Goal: Transaction & Acquisition: Purchase product/service

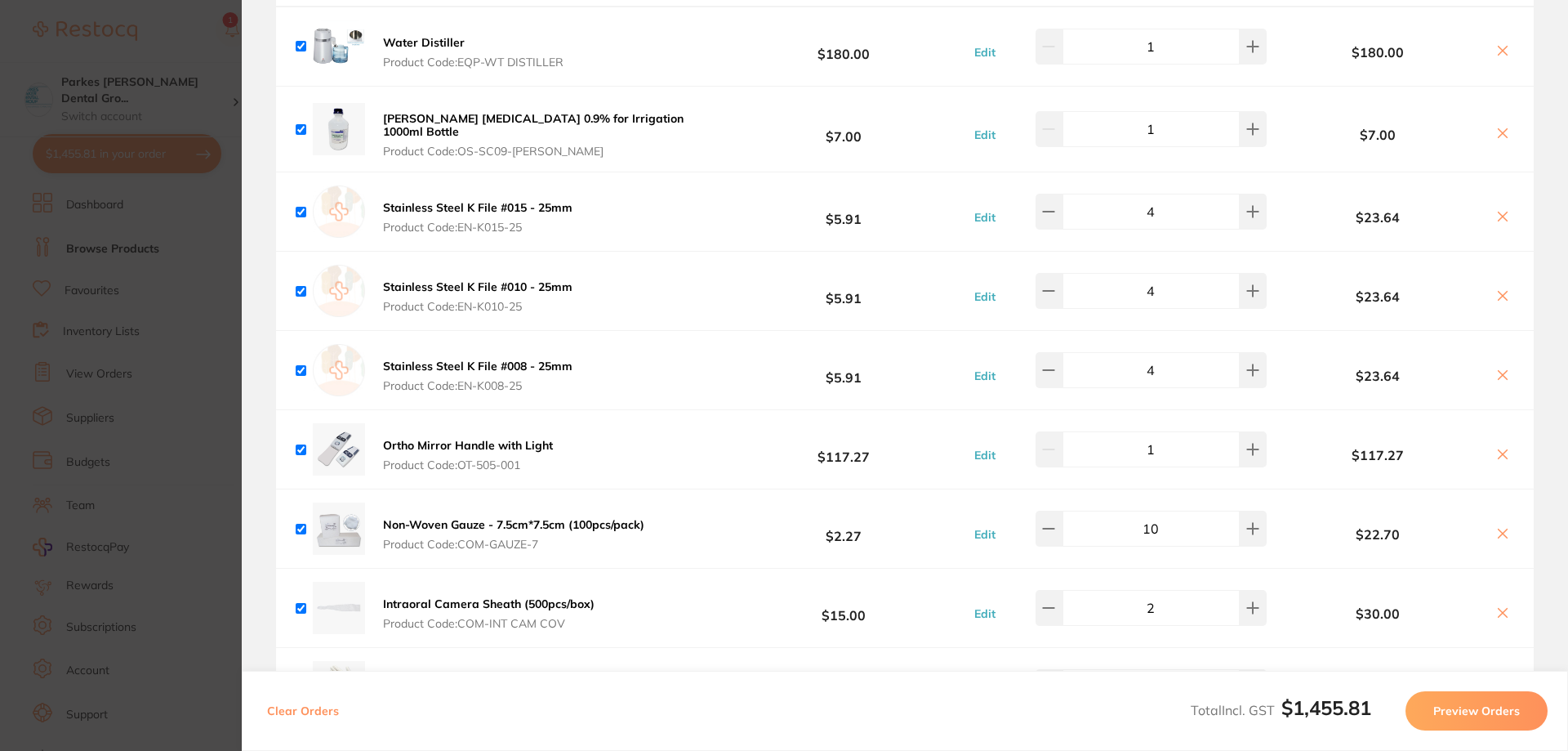
scroll to position [1062, 0]
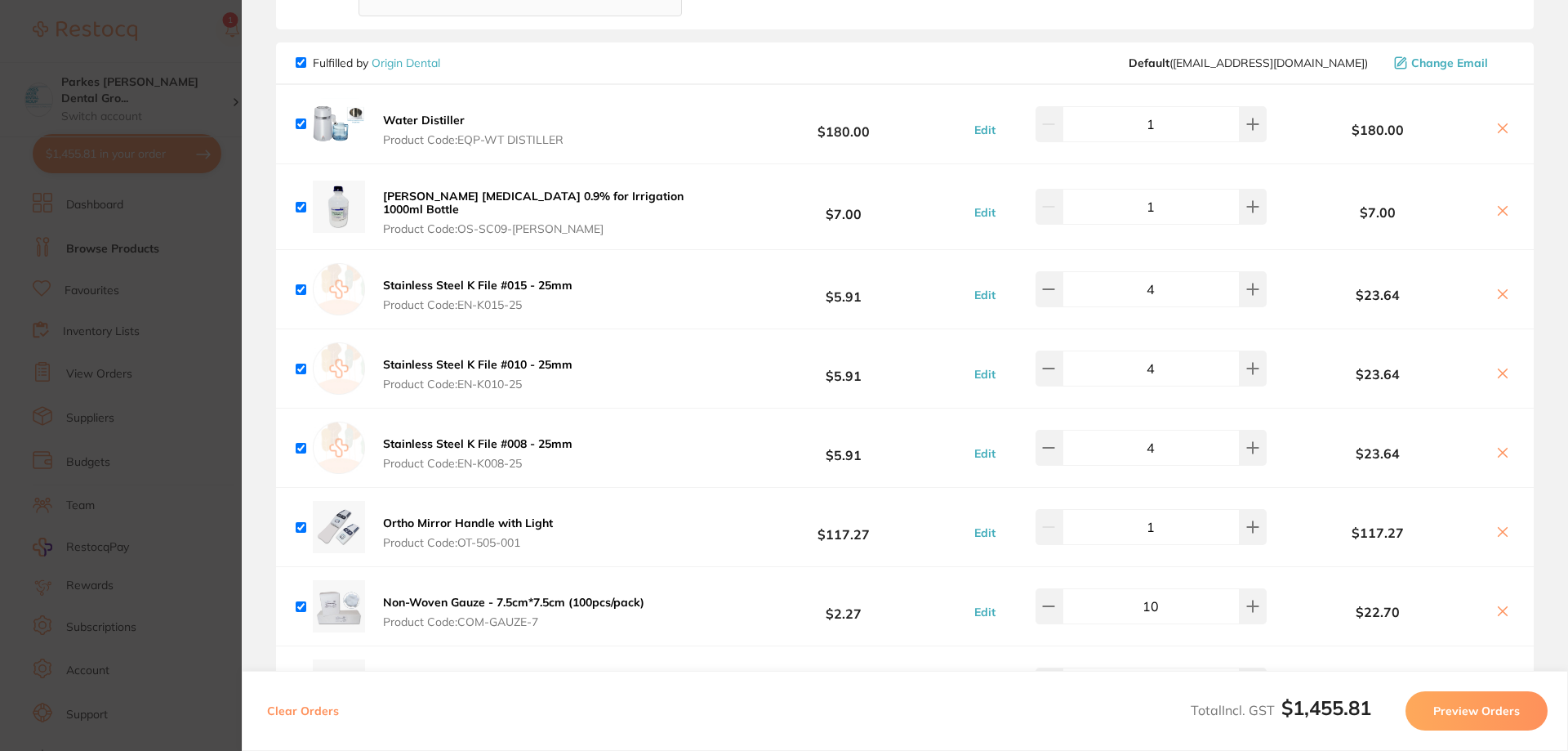
click at [1501, 121] on icon at bounding box center [1502, 127] width 13 height 13
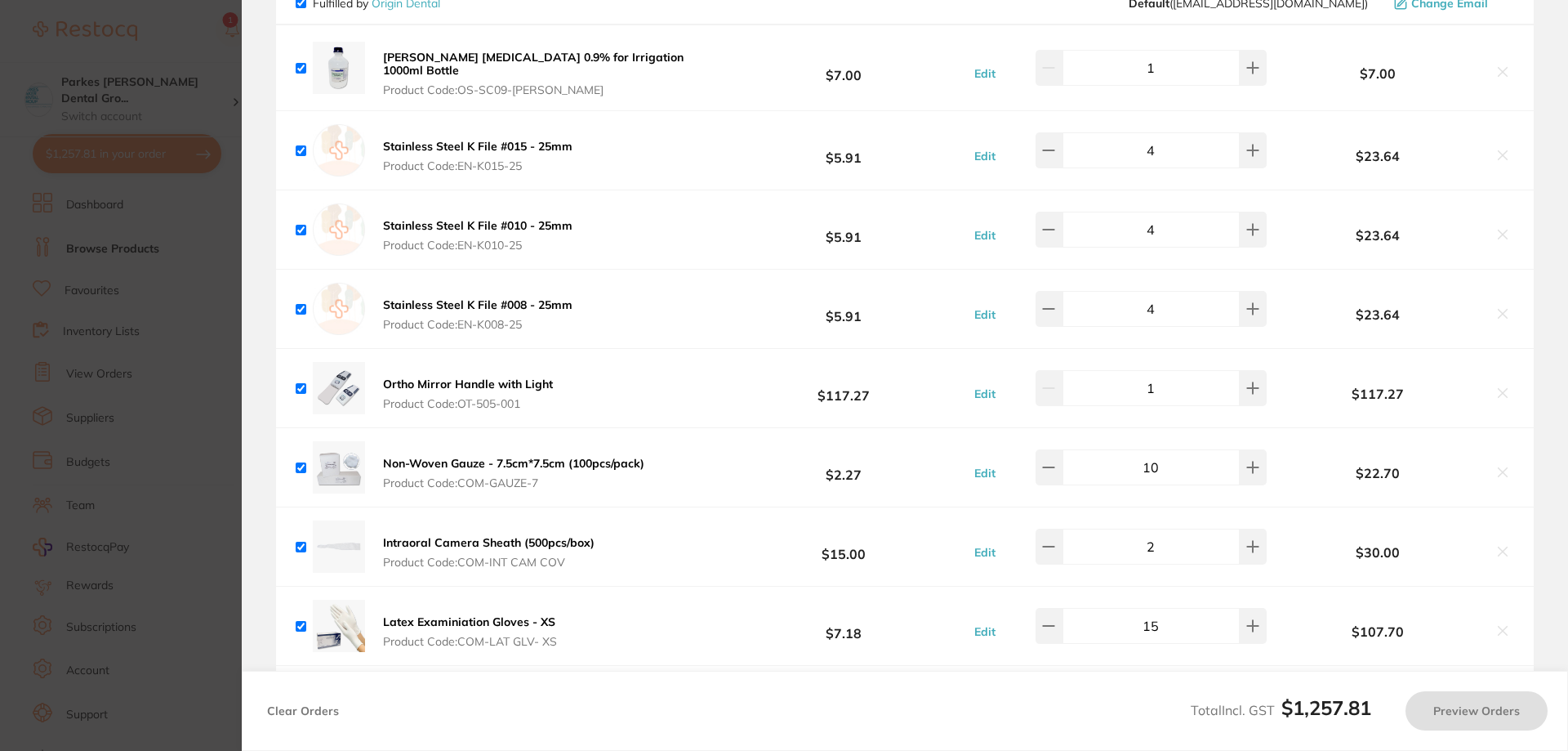
scroll to position [1144, 0]
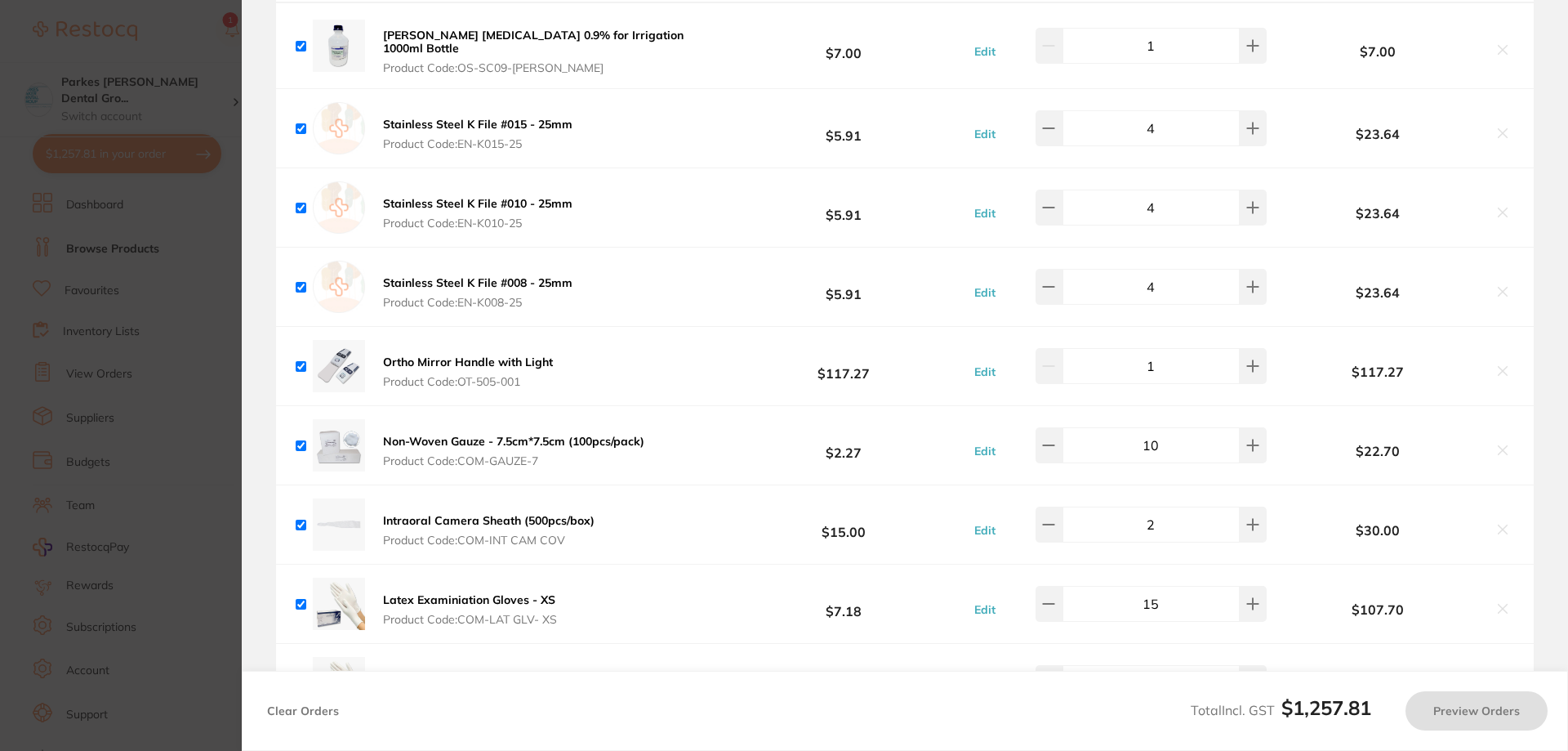
checkbox input "true"
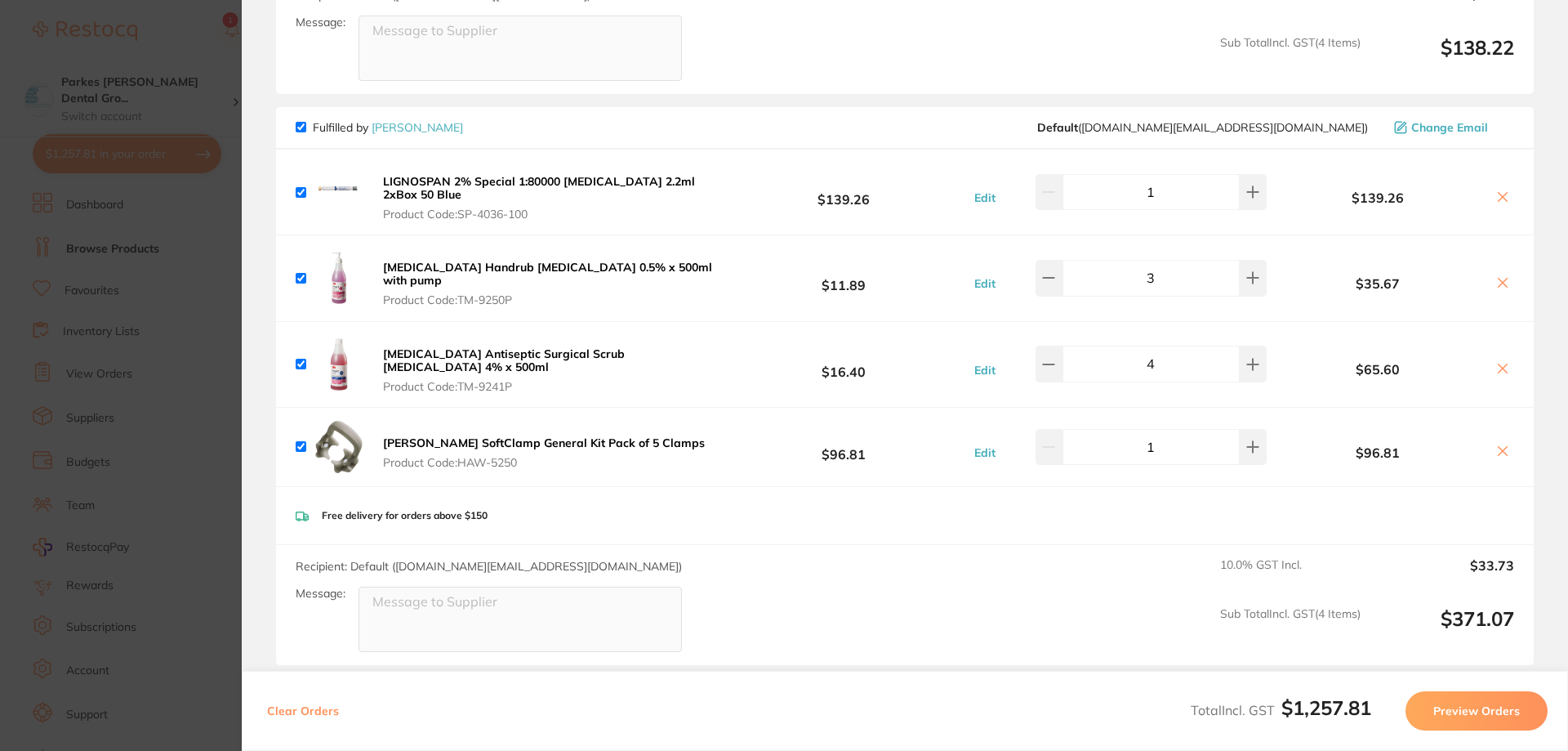
scroll to position [2859, 0]
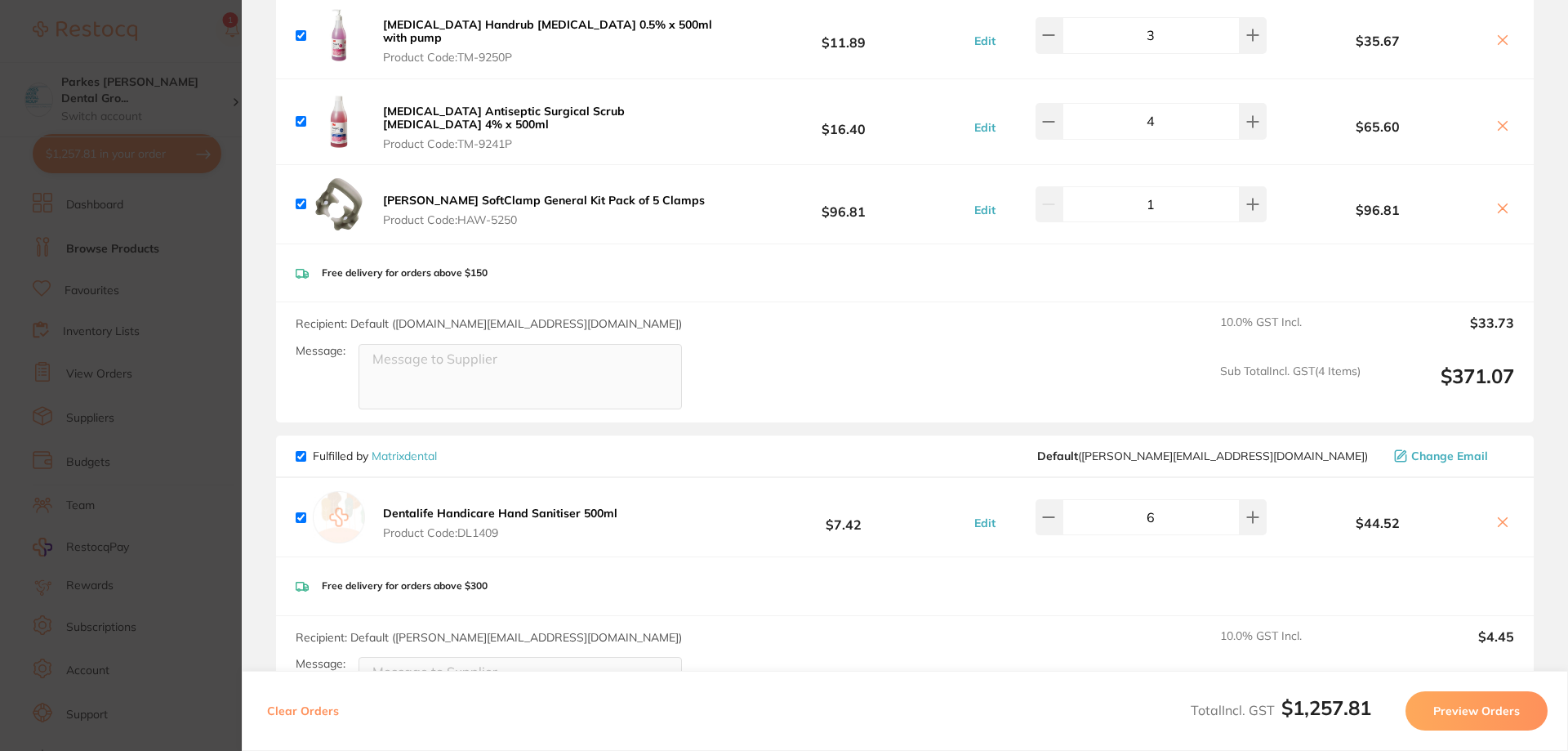
click at [176, 42] on section "Update RRP Set your pre negotiated price for this item. Item Agreed RRP (excl. …" at bounding box center [784, 375] width 1568 height 751
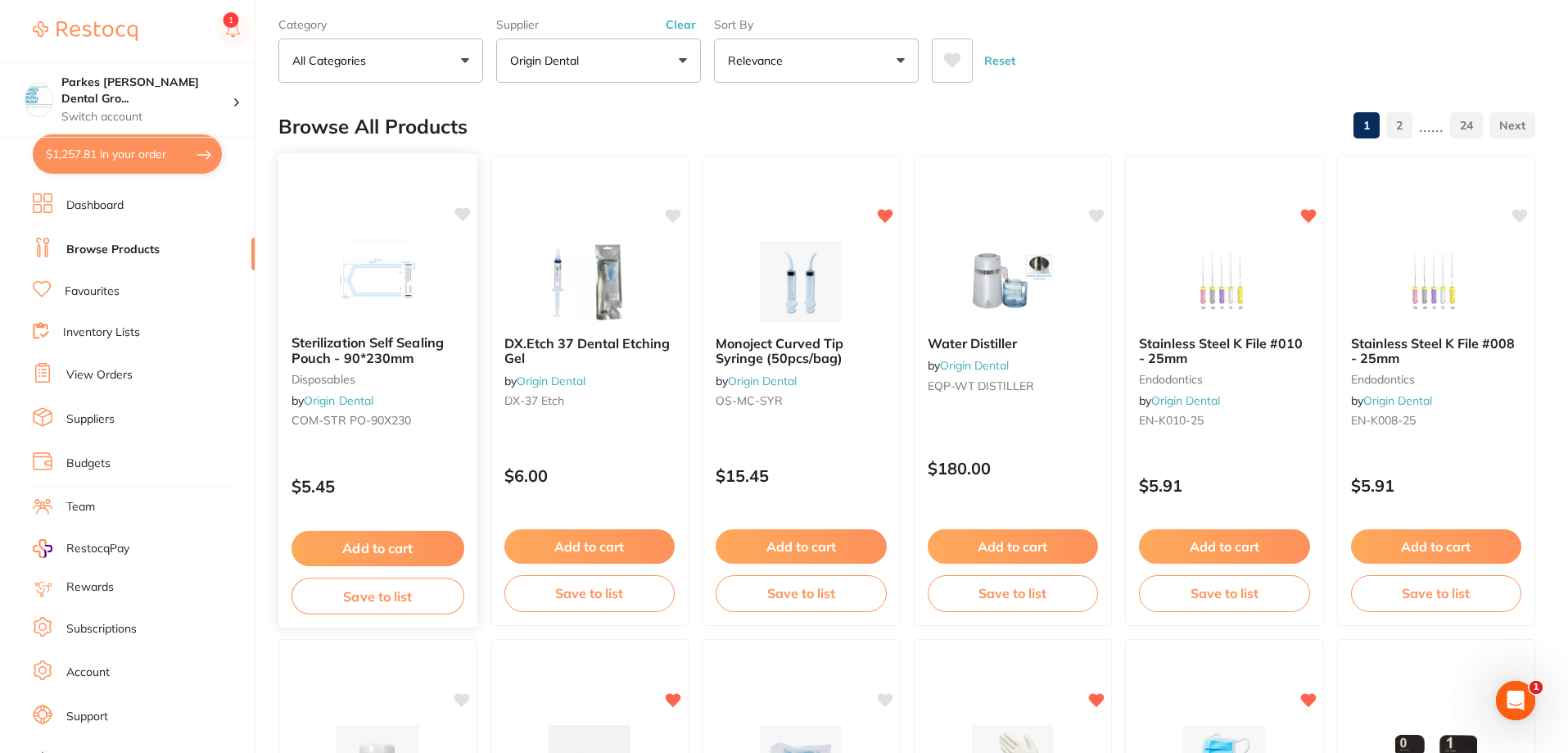
scroll to position [0, 0]
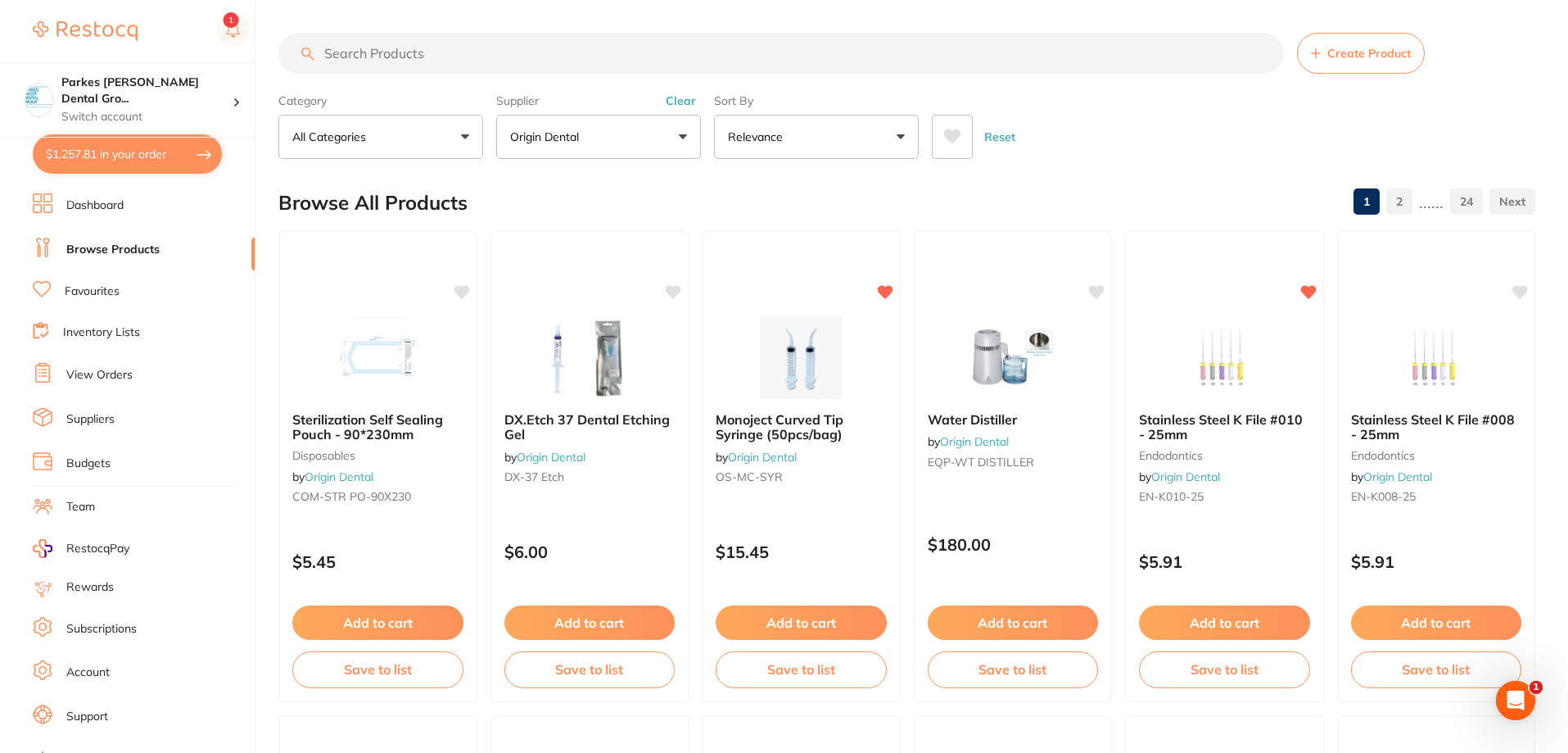
click at [455, 38] on input "search" at bounding box center [781, 54] width 1005 height 41
click at [685, 102] on button "Clear" at bounding box center [681, 100] width 40 height 15
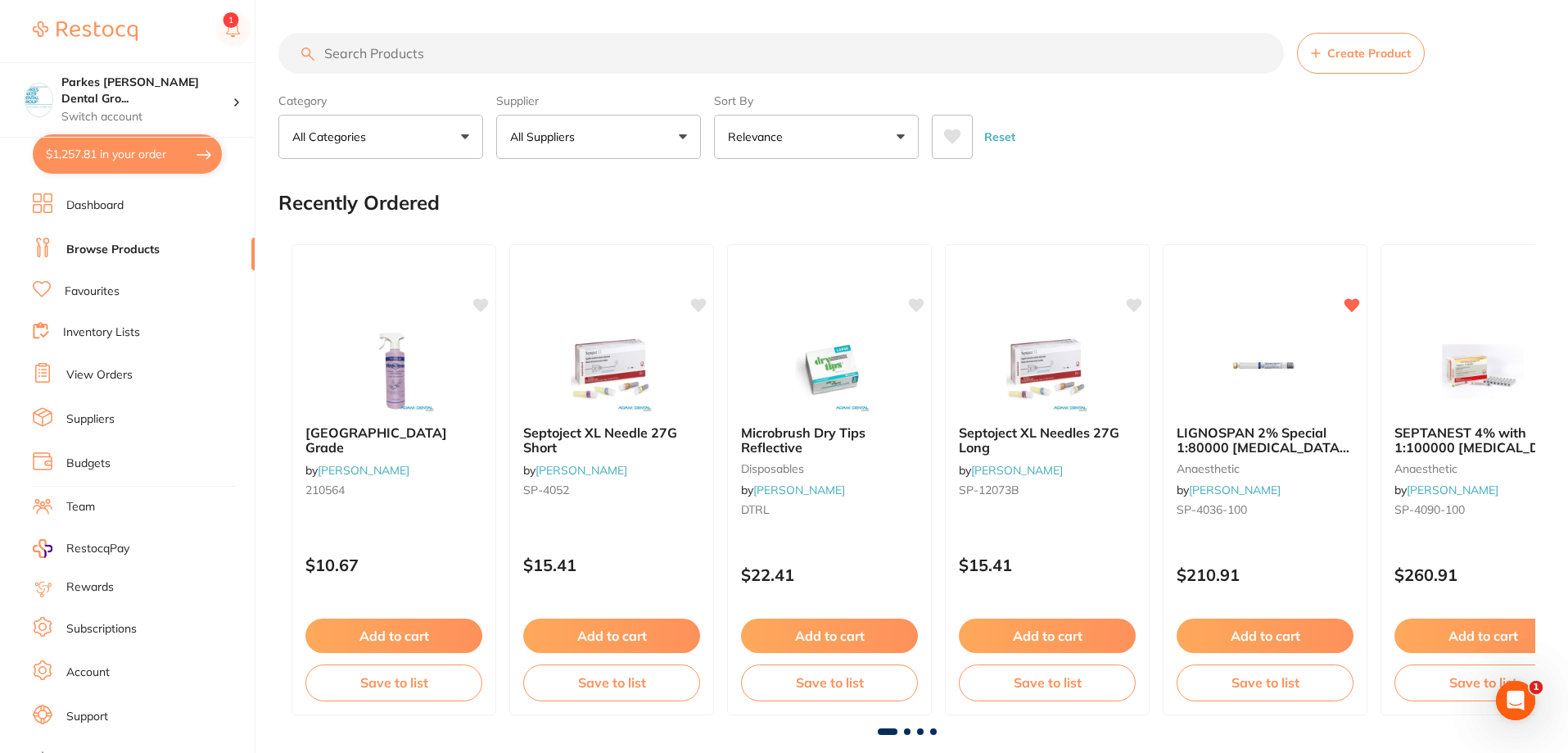
click at [514, 54] on input "search" at bounding box center [781, 54] width 1005 height 41
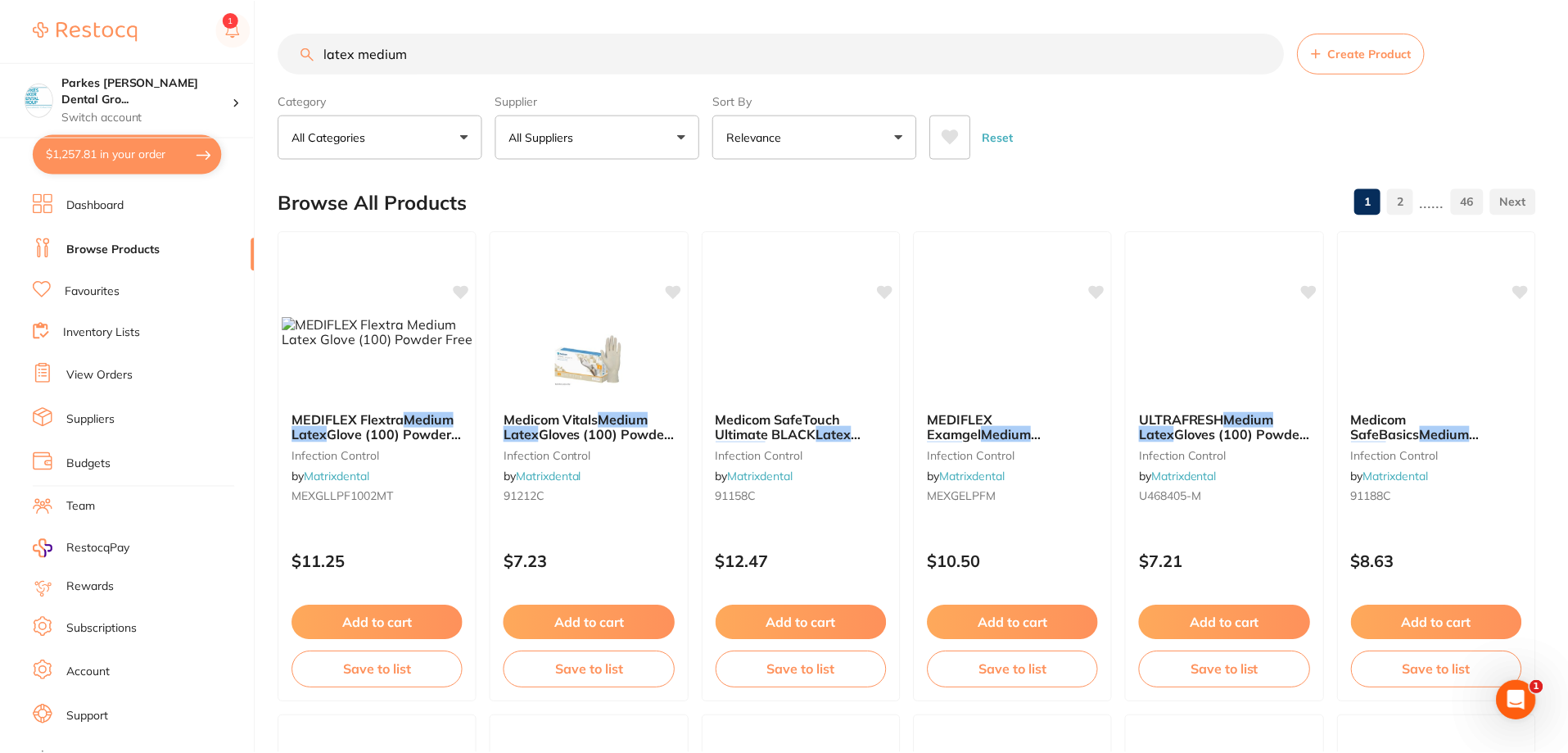
scroll to position [872, 0]
click at [584, 126] on button "All Suppliers" at bounding box center [599, 136] width 205 height 44
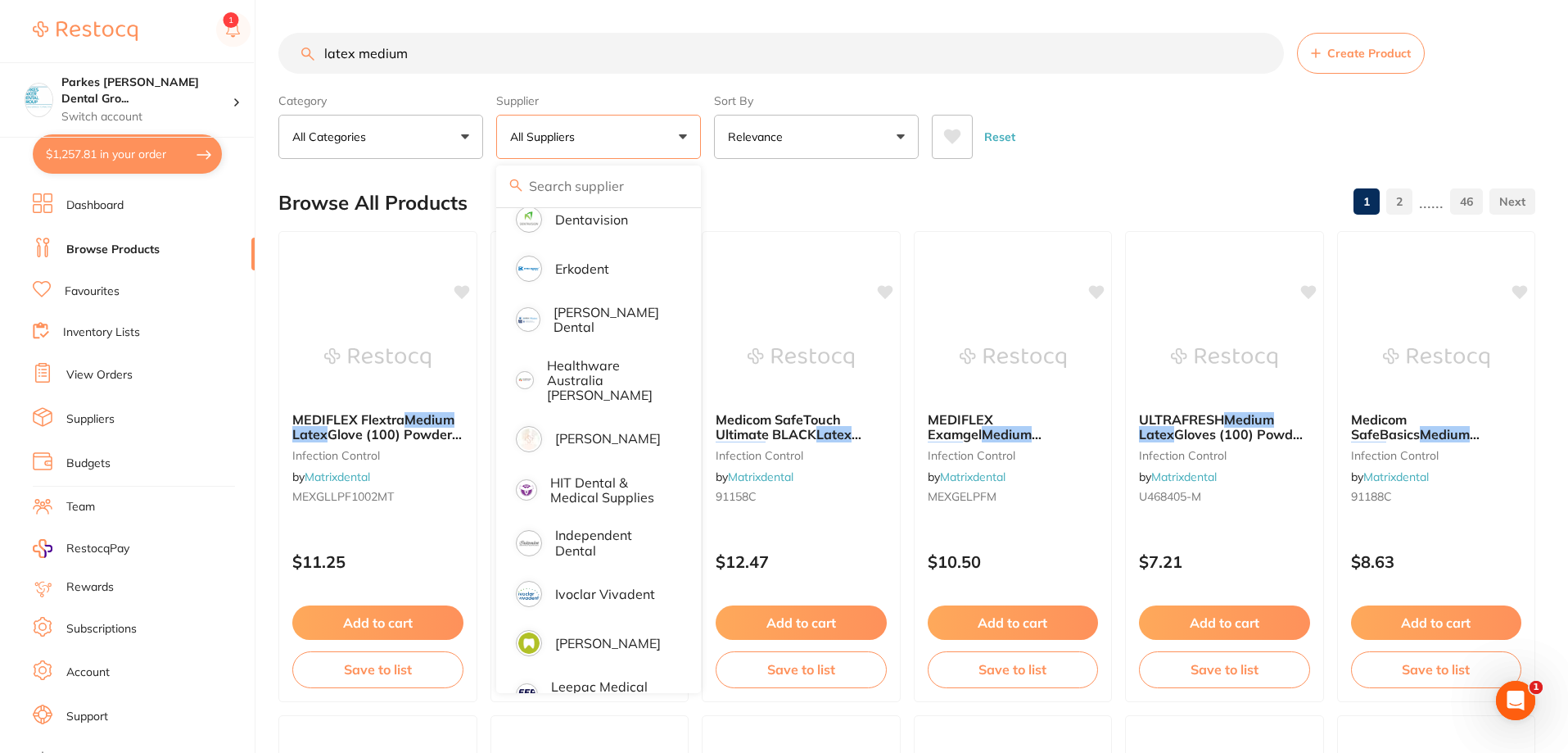
scroll to position [526, 0]
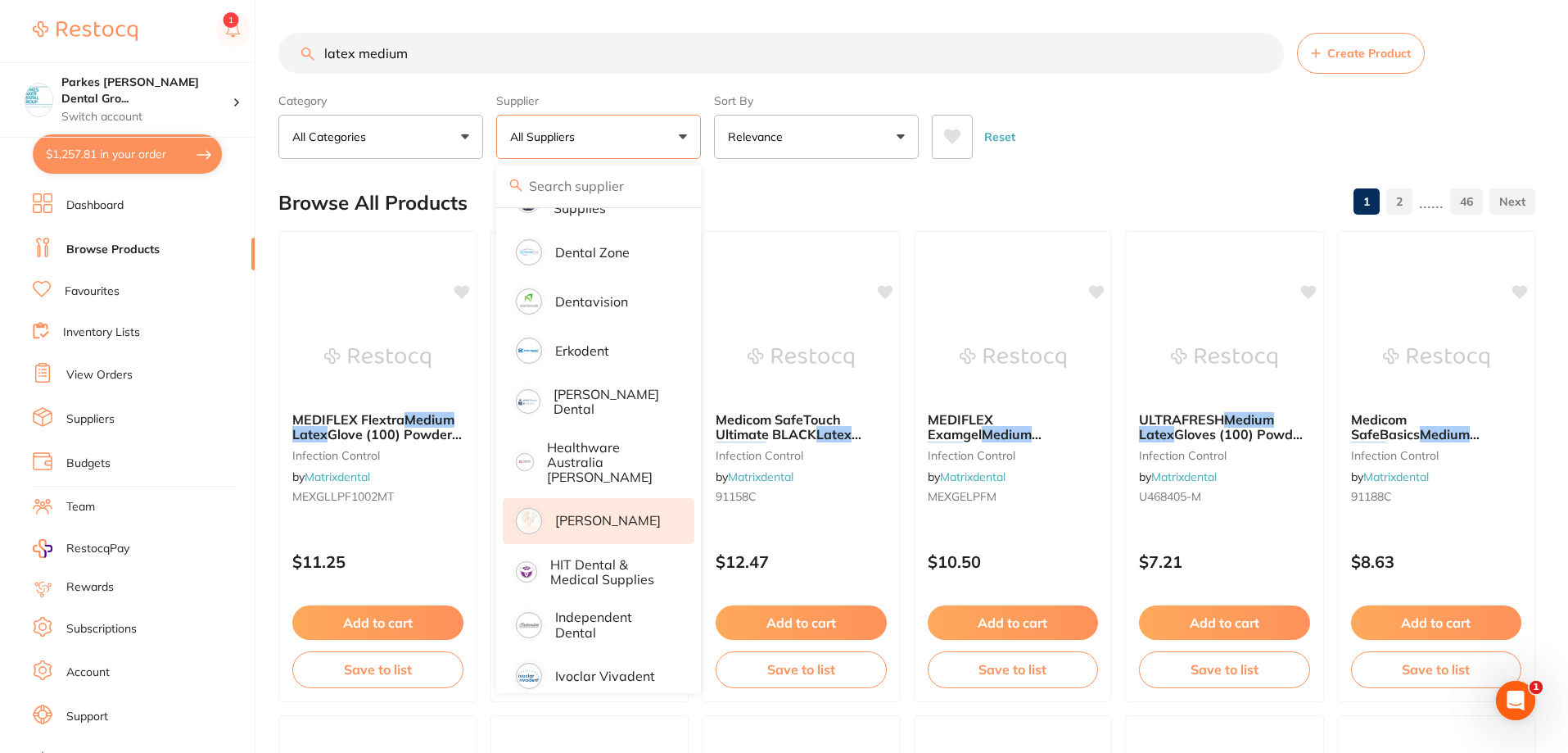
click at [609, 512] on p "[PERSON_NAME]" at bounding box center [608, 519] width 105 height 15
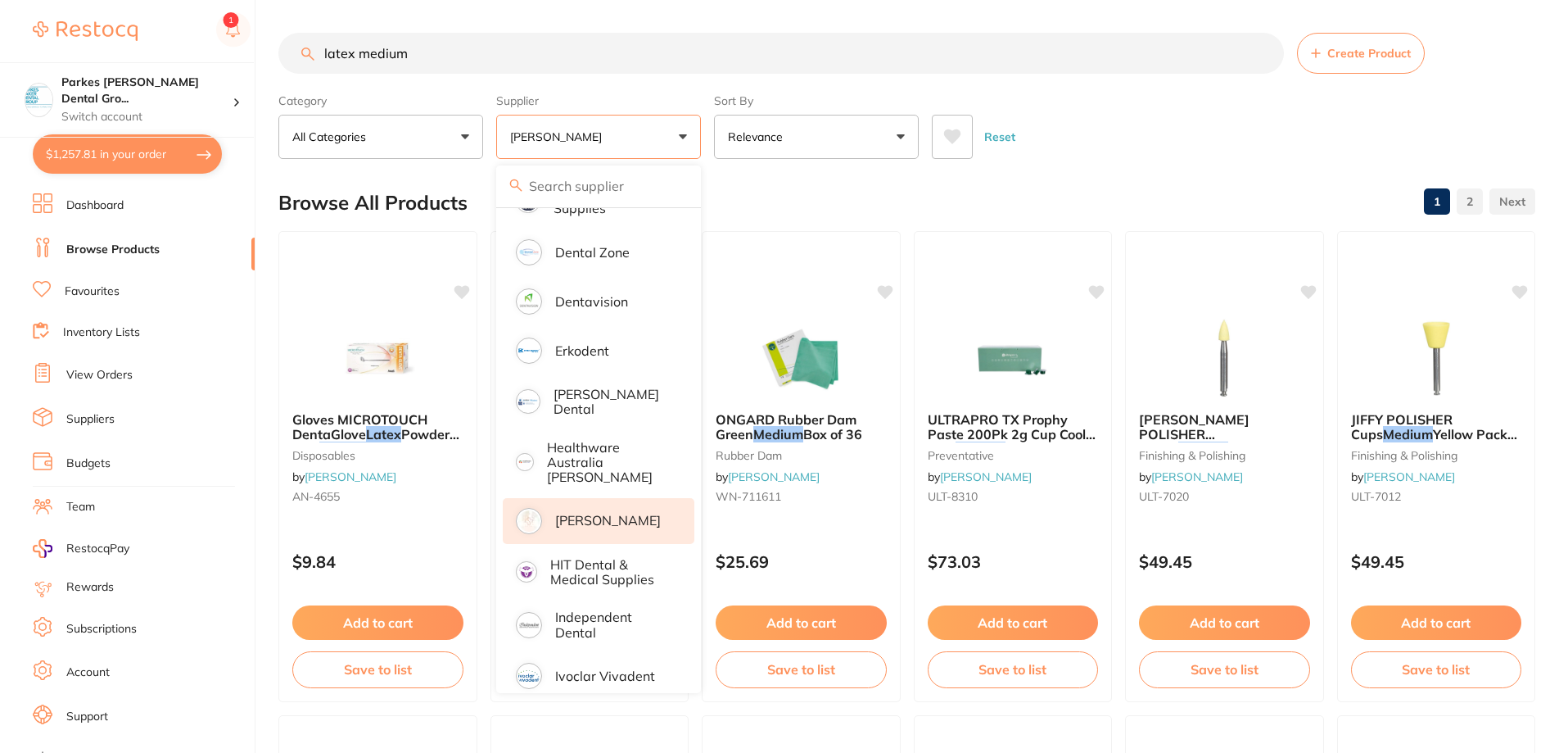
click at [1134, 152] on div "Reset" at bounding box center [1227, 130] width 590 height 57
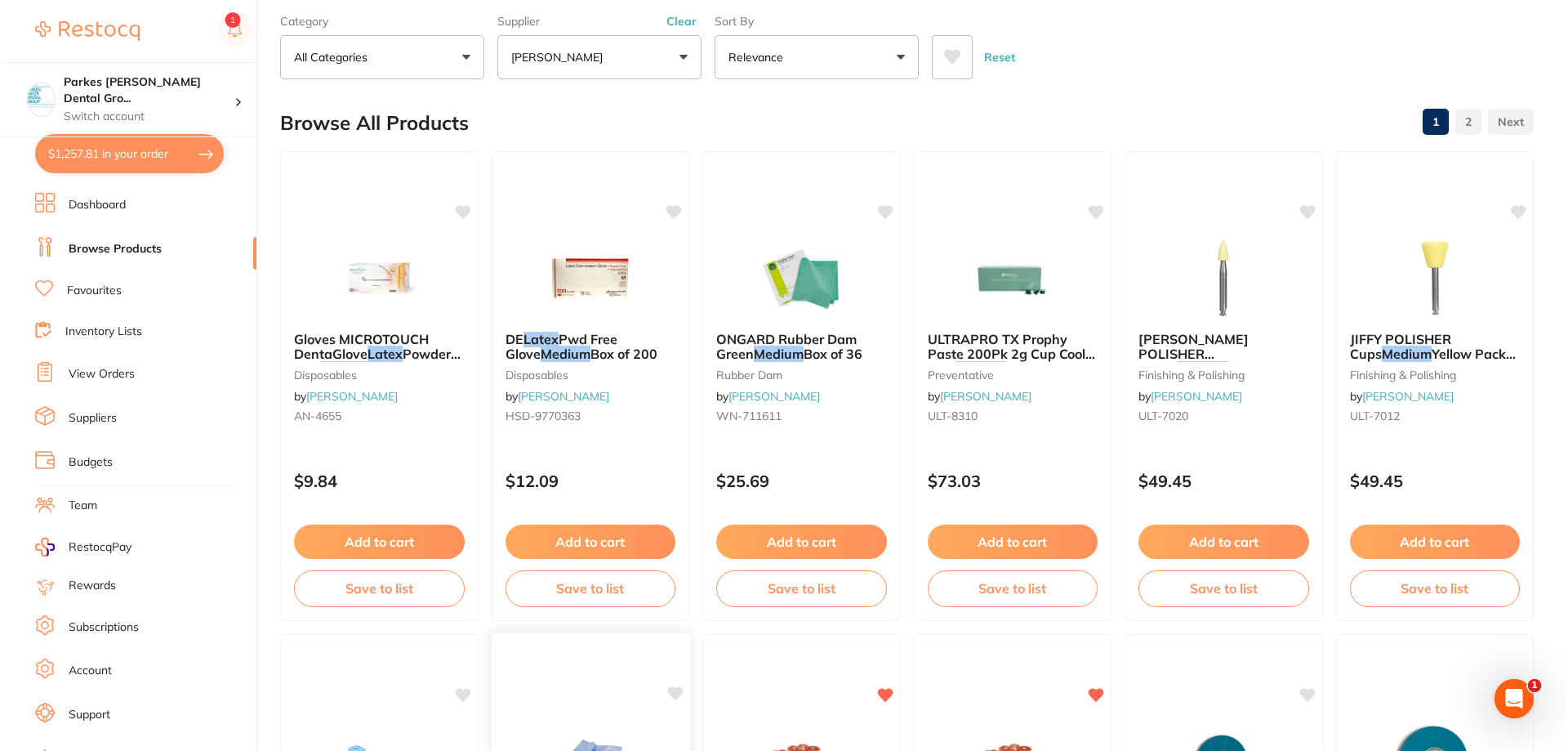
scroll to position [0, 0]
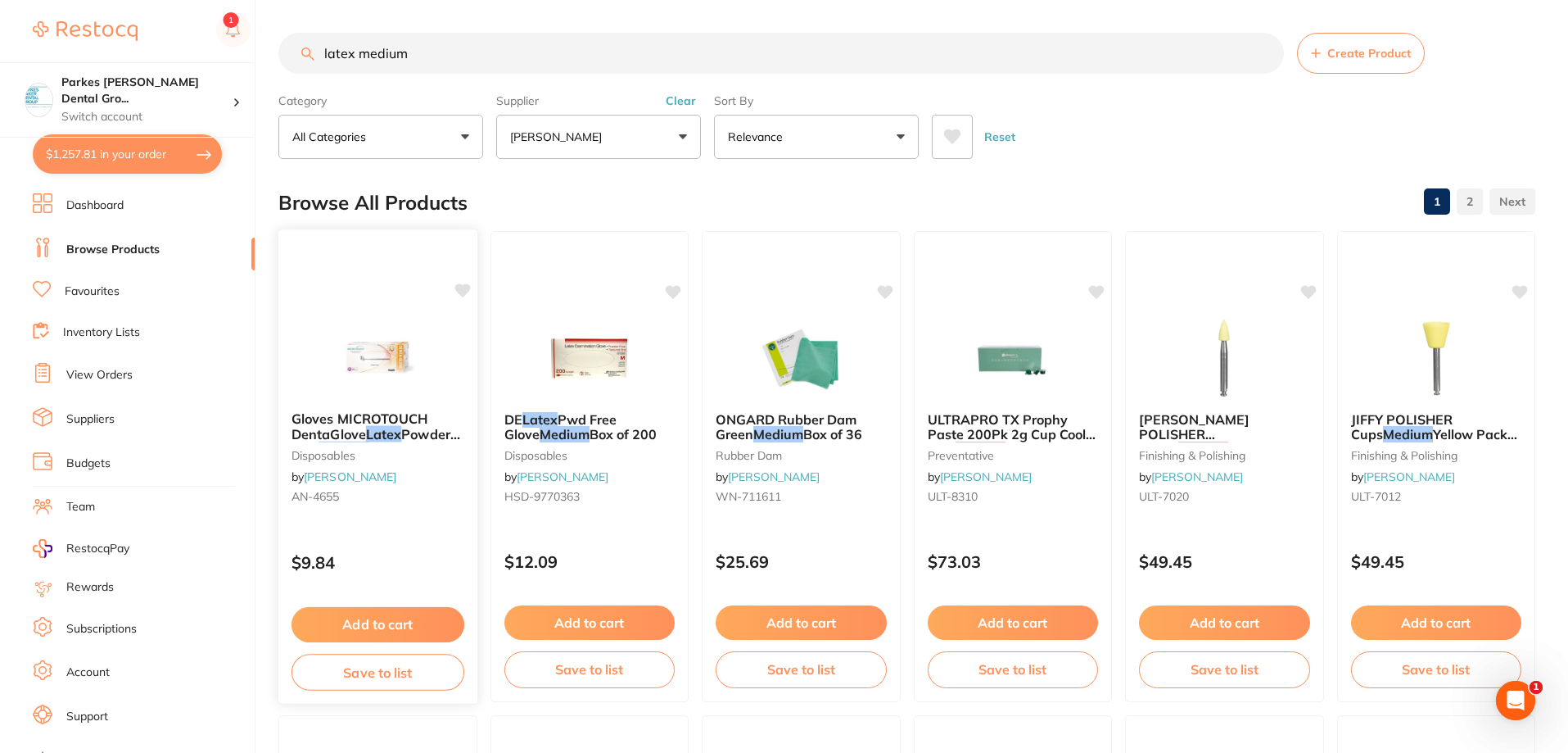
click at [411, 506] on div "Gloves MICROTOUCH DentaGlove Latex Powder Free Medium x 100 disposables by [PER…" at bounding box center [378, 461] width 199 height 126
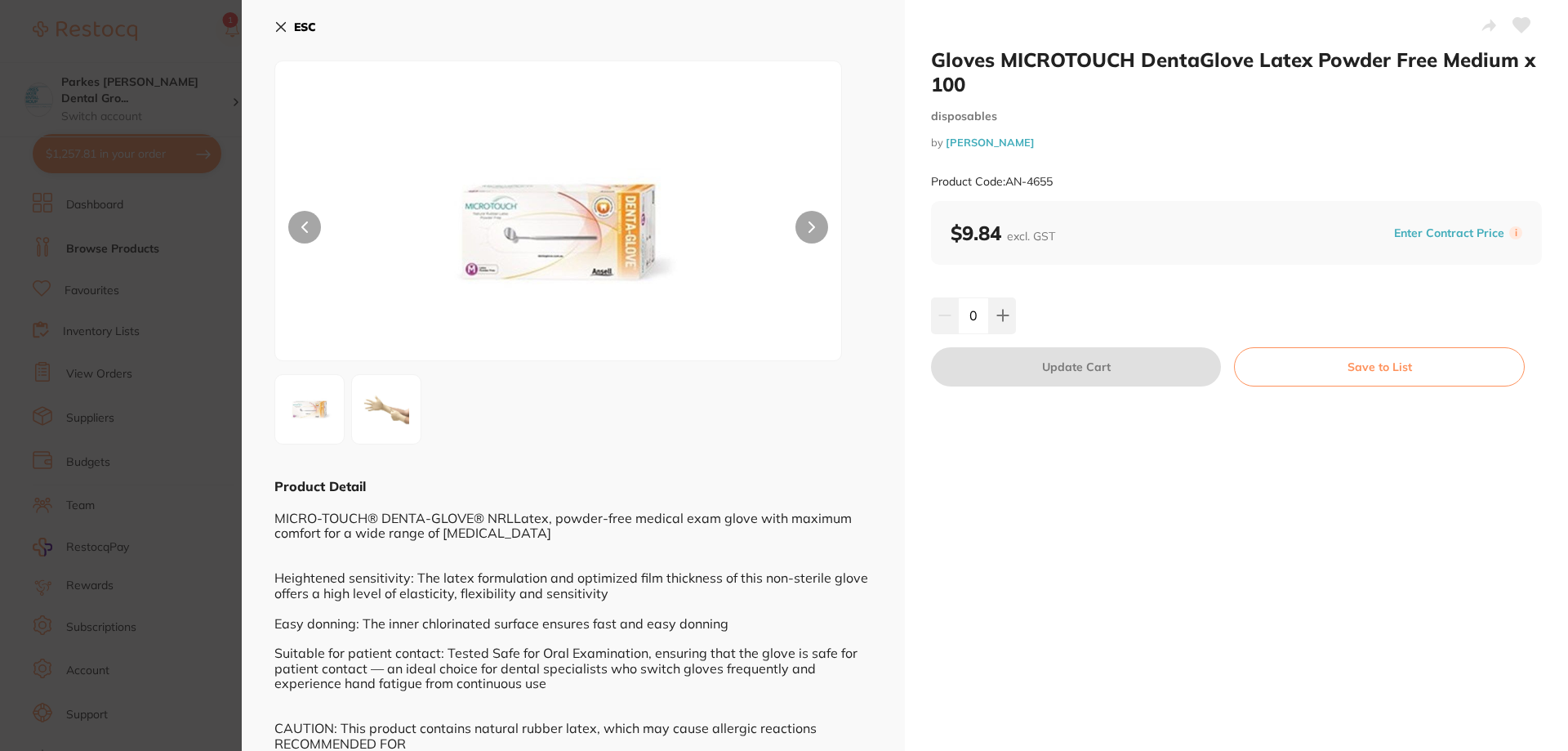
click at [290, 27] on button "ESC" at bounding box center [295, 26] width 42 height 28
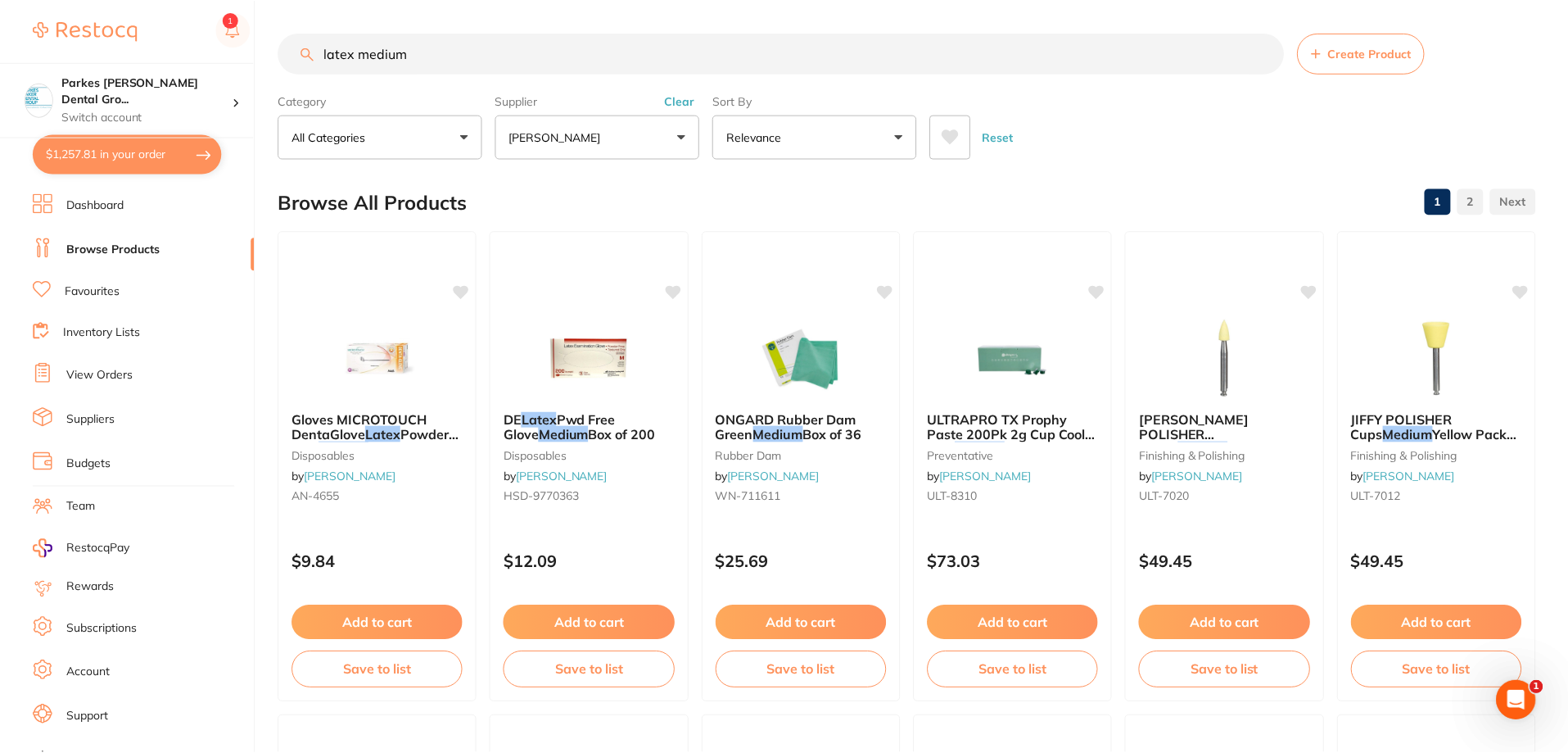
scroll to position [2, 0]
click at [684, 98] on button "Clear" at bounding box center [681, 98] width 40 height 15
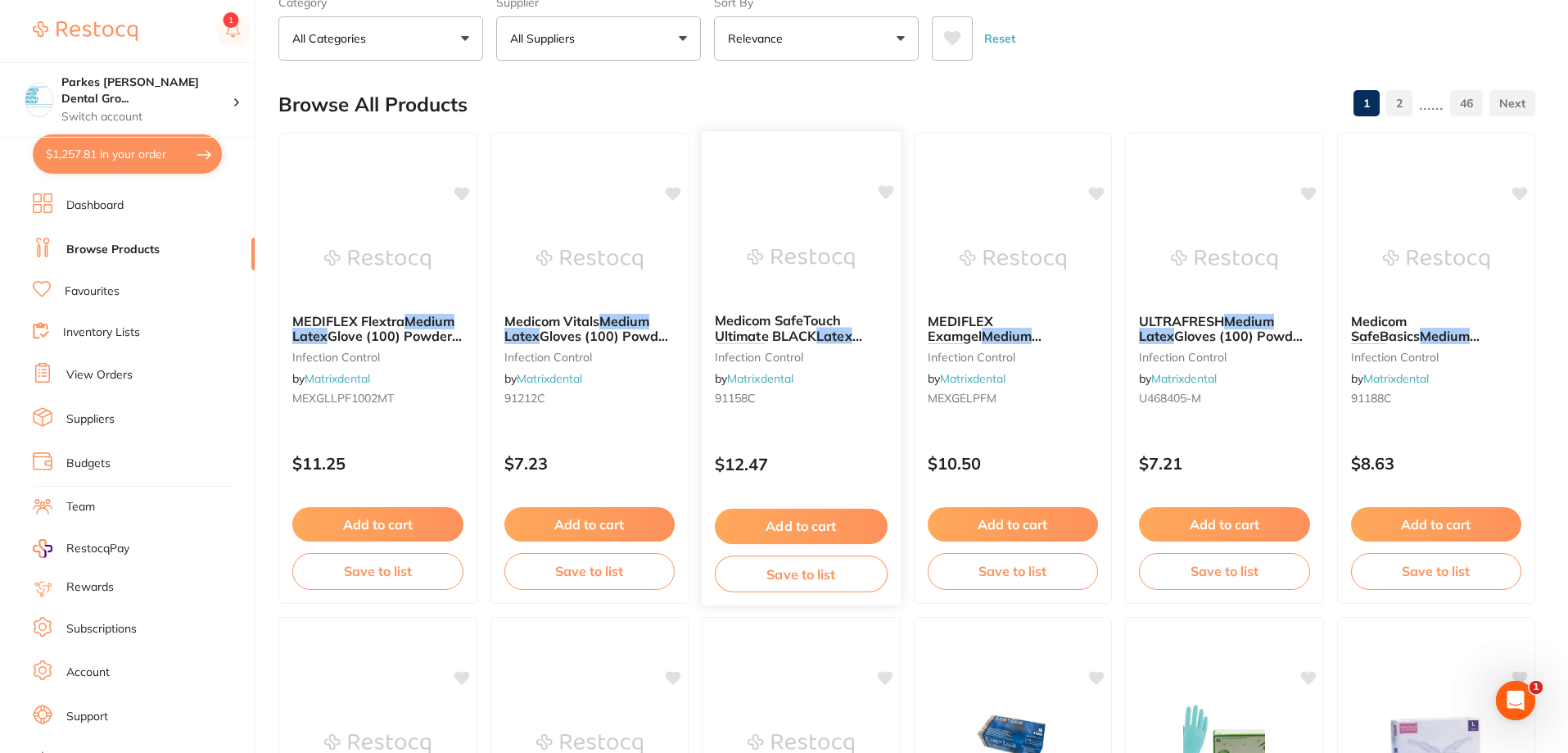
scroll to position [0, 0]
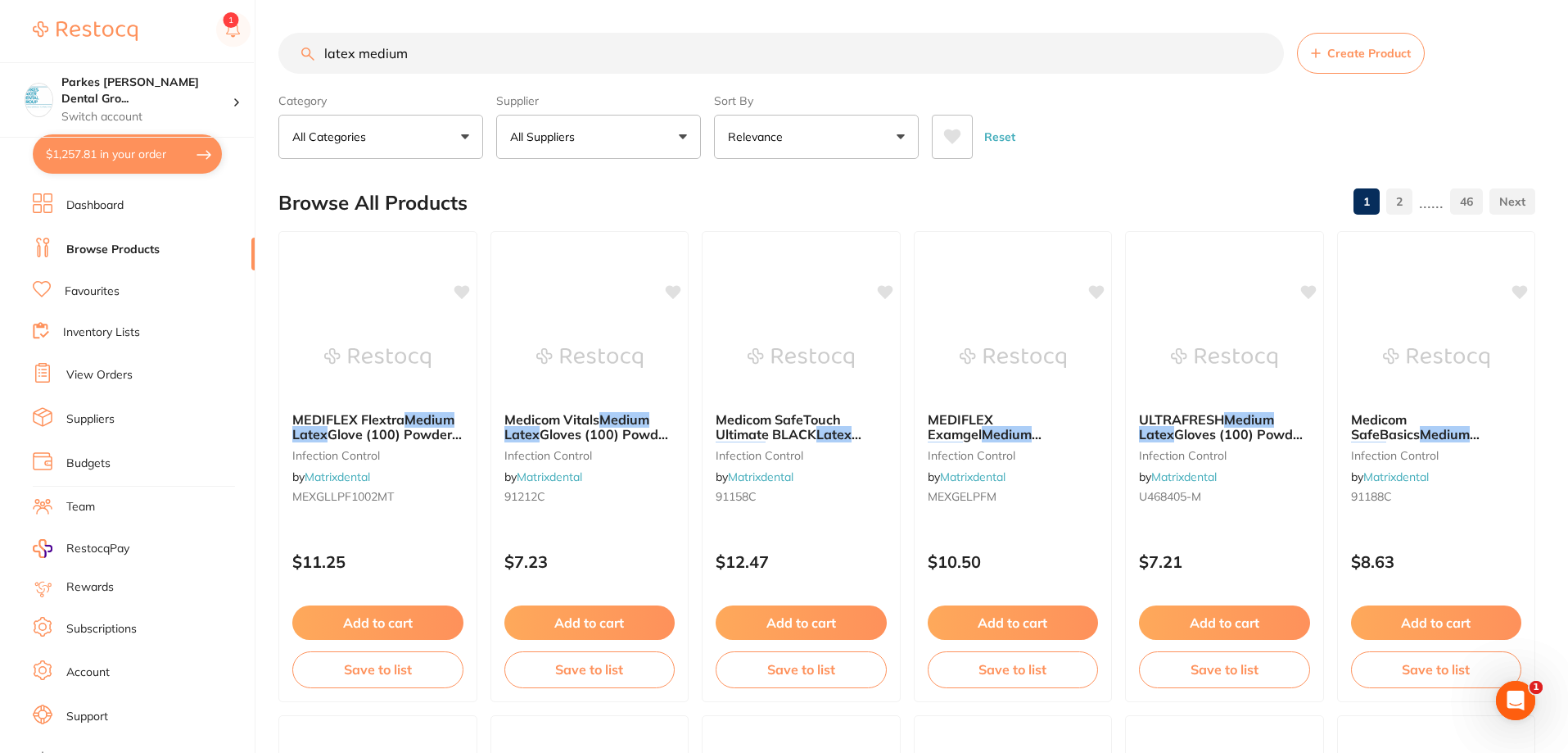
drag, startPoint x: 466, startPoint y: 59, endPoint x: 281, endPoint y: 38, distance: 186.2
click at [281, 38] on div "latex medium Create Product" at bounding box center [907, 54] width 1257 height 41
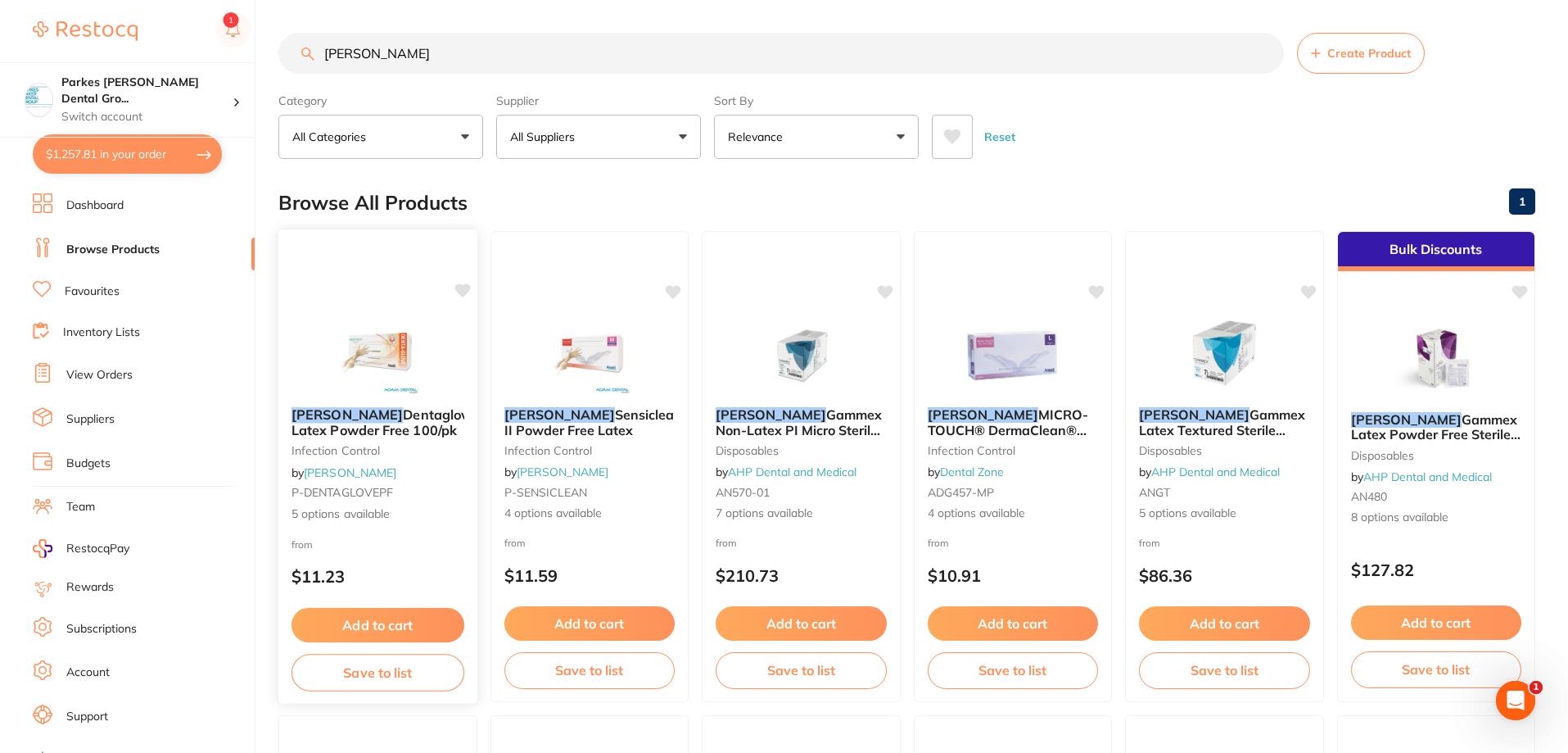
click at [374, 362] on img at bounding box center [378, 352] width 107 height 83
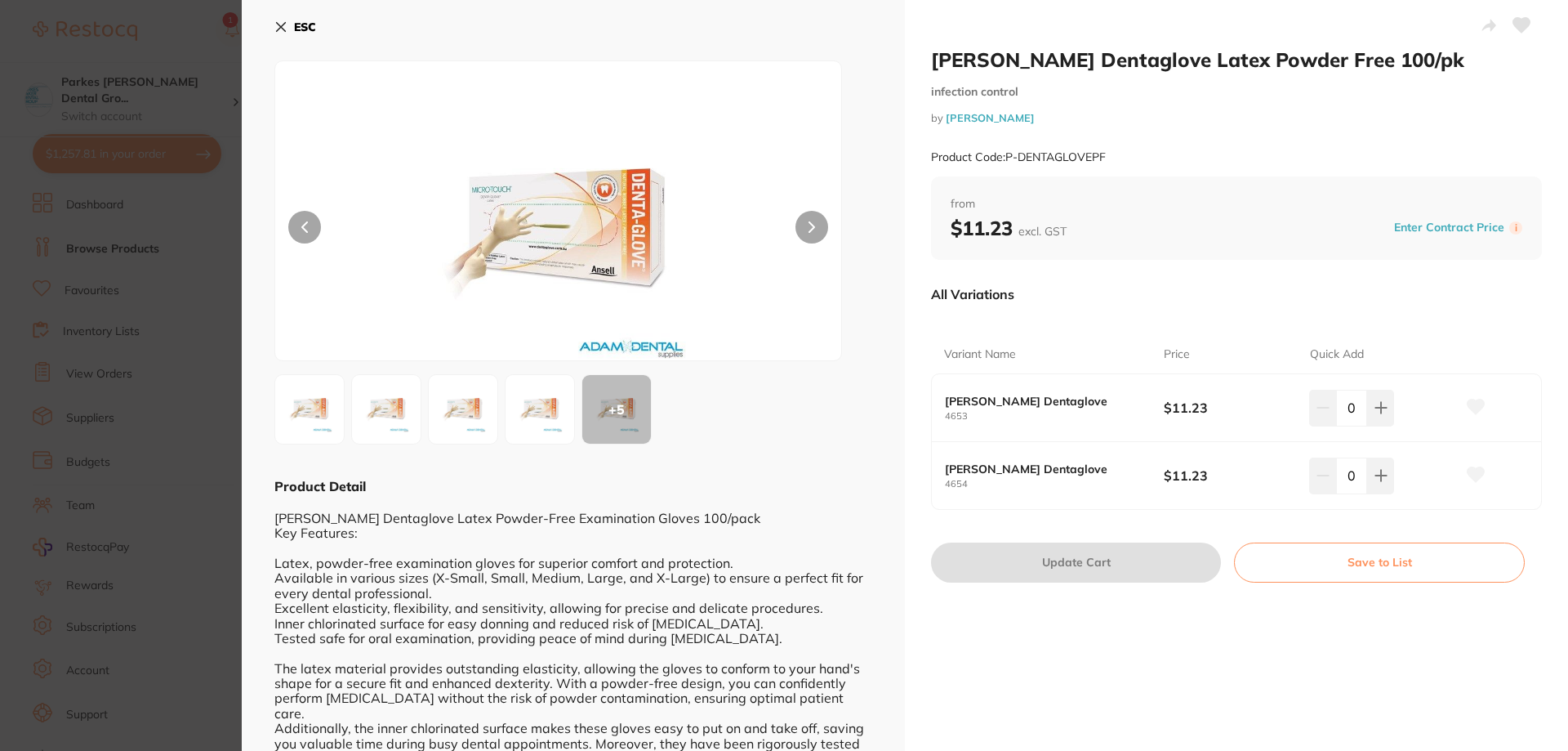
click at [285, 20] on icon at bounding box center [281, 26] width 13 height 13
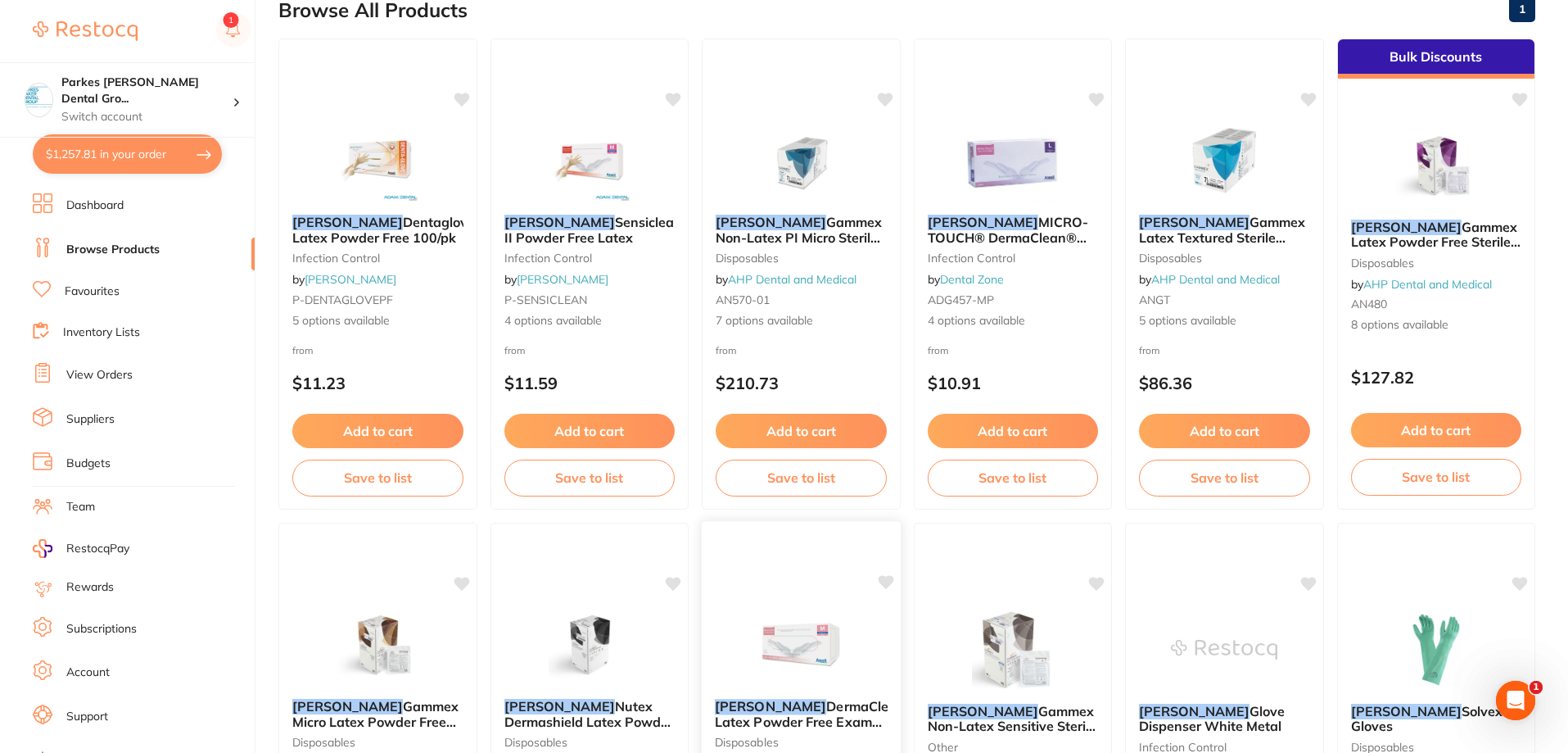
scroll to position [3, 0]
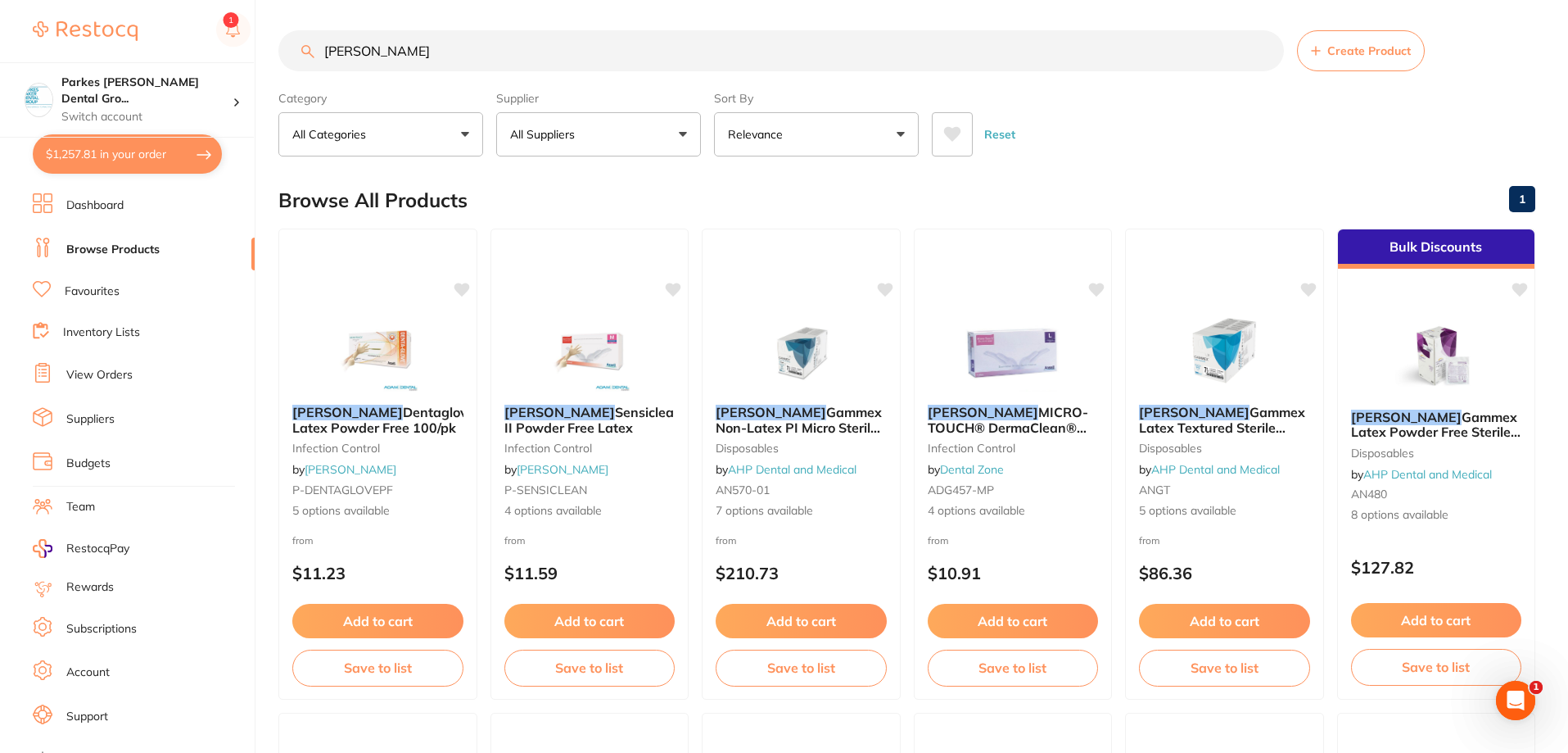
click at [517, 56] on input "[PERSON_NAME]" at bounding box center [781, 51] width 1005 height 41
type input "[PERSON_NAME] small"
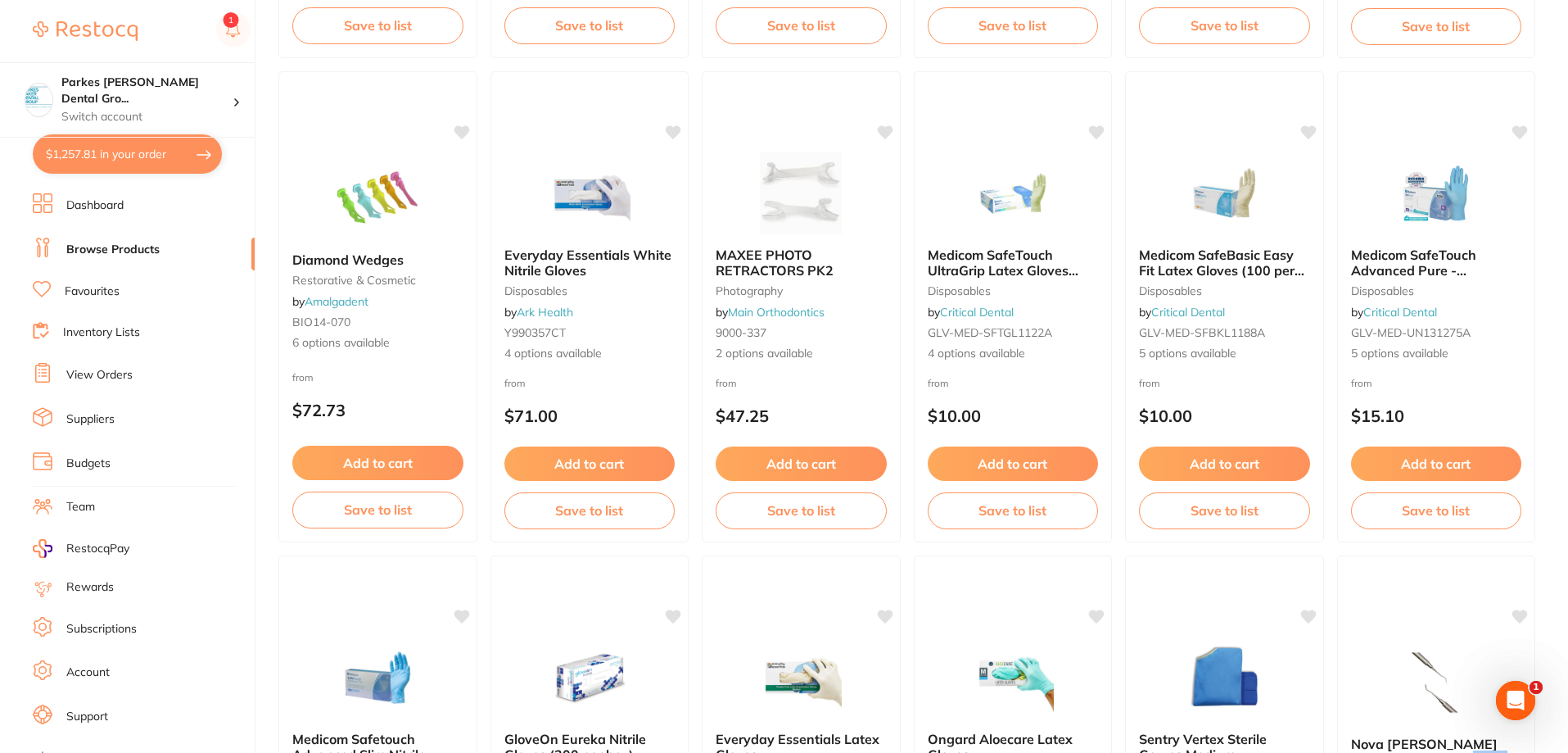
scroll to position [1147, 0]
